Goal: Check status

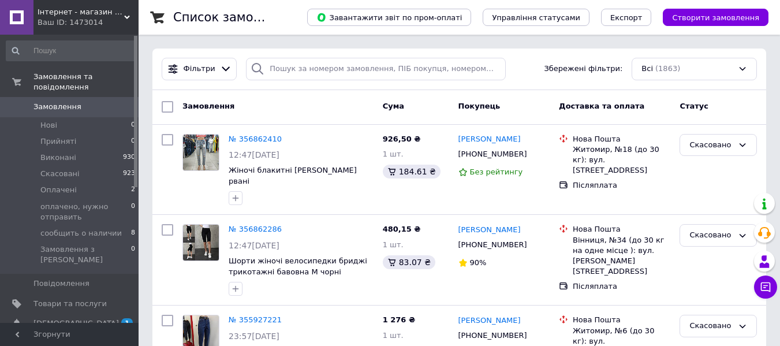
click at [48, 102] on span "Замовлення" at bounding box center [57, 107] width 48 height 10
click at [265, 256] on span "Шорти жіночі велосипедки бриджі трикотажні бавовна М чорні" at bounding box center [298, 266] width 139 height 20
click at [771, 286] on icon at bounding box center [766, 287] width 12 height 12
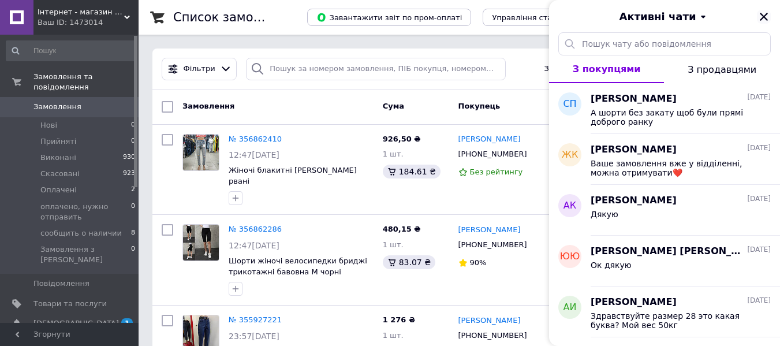
click at [767, 16] on icon "Закрити" at bounding box center [764, 17] width 10 height 10
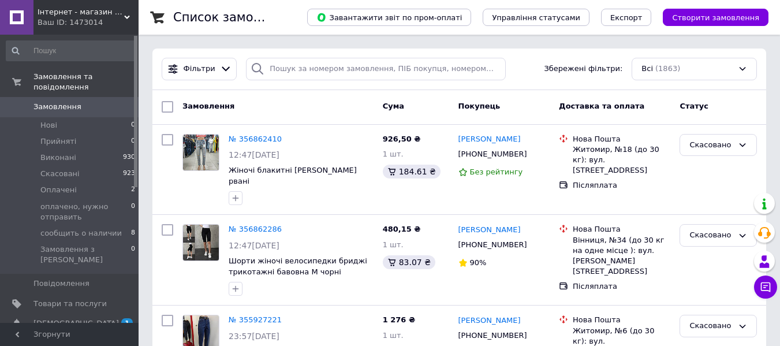
click at [46, 102] on span "Замовлення" at bounding box center [57, 107] width 48 height 10
